Goal: Navigation & Orientation: Find specific page/section

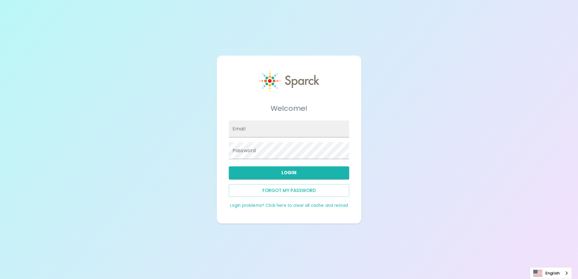
type input "aangulo@sfbaycoffee.com"
click at [282, 167] on button "Login" at bounding box center [289, 172] width 120 height 13
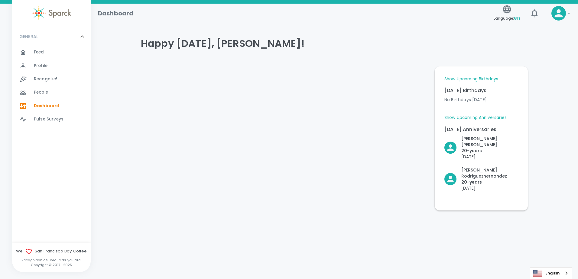
click at [32, 47] on div "Feed 0" at bounding box center [51, 52] width 79 height 13
